Goal: Find specific page/section: Find specific page/section

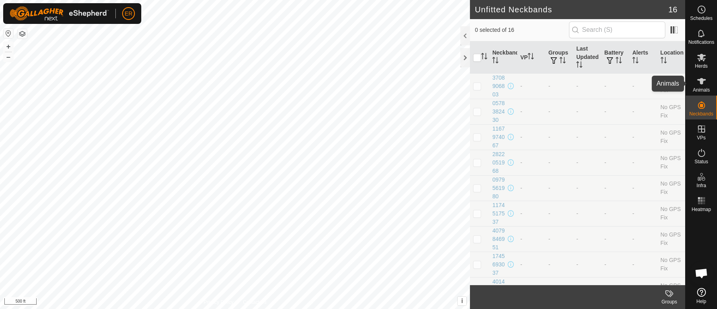
scroll to position [6627, 0]
click at [699, 81] on icon at bounding box center [701, 81] width 9 height 6
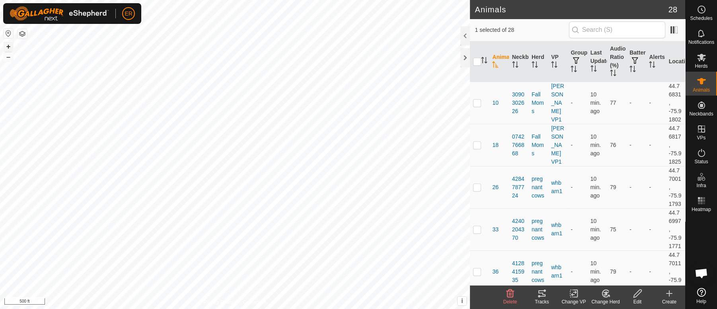
click at [8, 46] on button "+" at bounding box center [9, 47] width 10 height 10
checkbox input "false"
click at [8, 43] on button "+" at bounding box center [9, 47] width 10 height 10
click at [6, 46] on button "+" at bounding box center [9, 47] width 10 height 10
click at [701, 82] on icon at bounding box center [701, 81] width 9 height 6
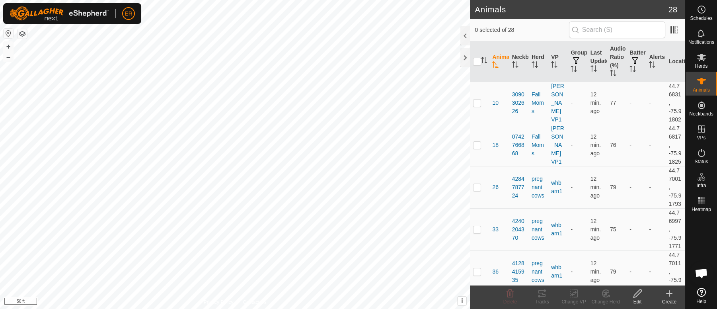
scroll to position [5963, 0]
